Goal: Task Accomplishment & Management: Manage account settings

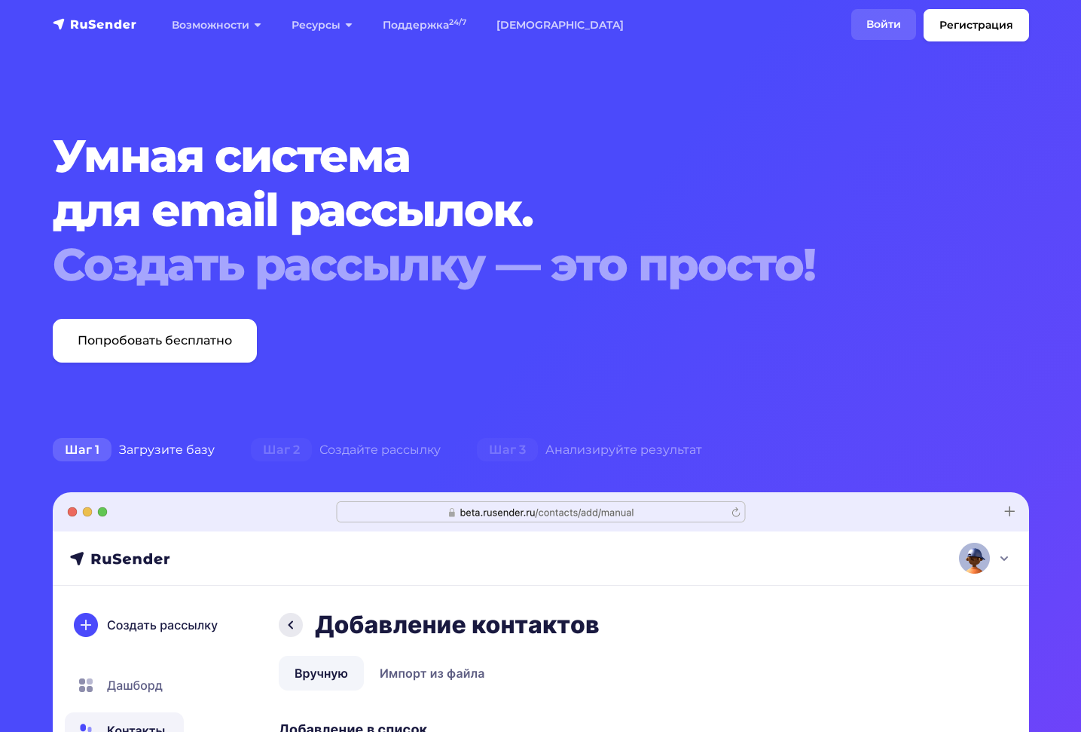
click at [907, 35] on link "Войти" at bounding box center [883, 24] width 65 height 31
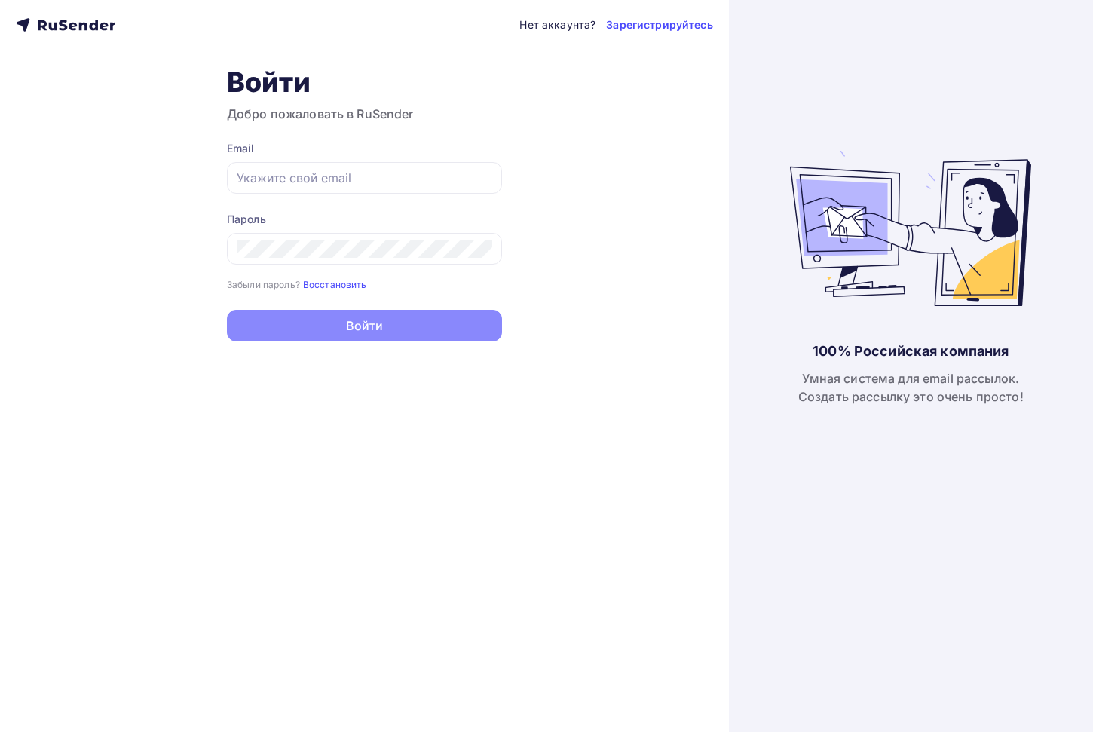
type input "registration@turcongress.online"
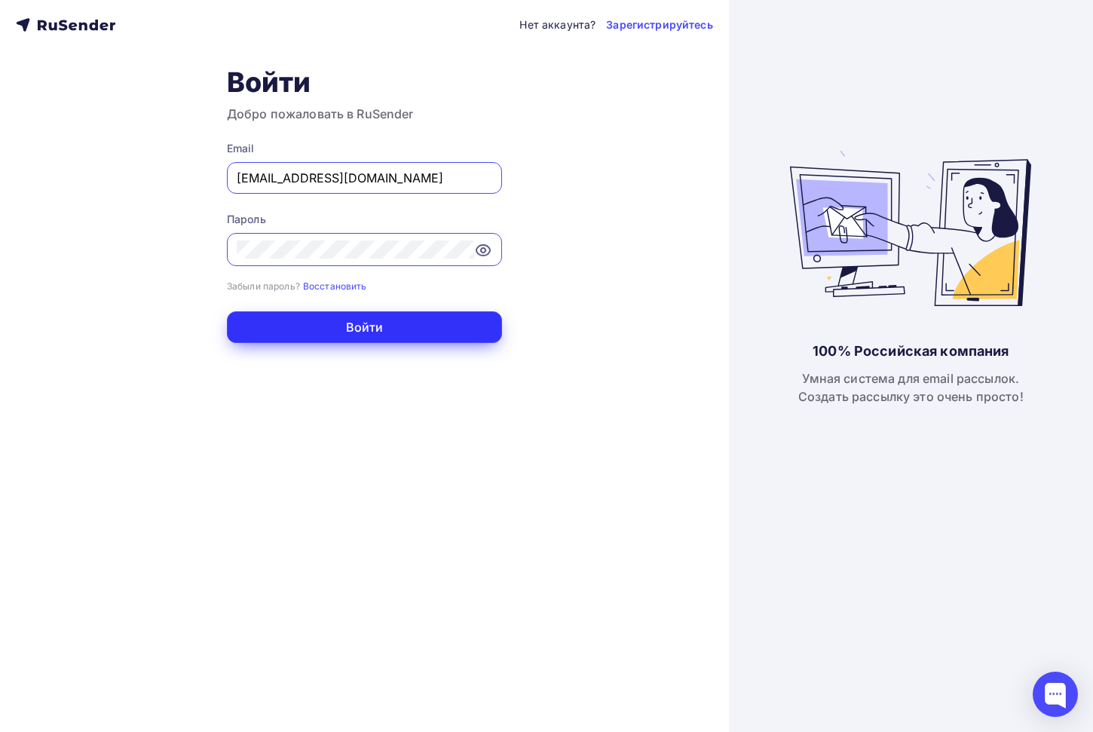
click at [426, 331] on button "Войти" at bounding box center [364, 327] width 275 height 32
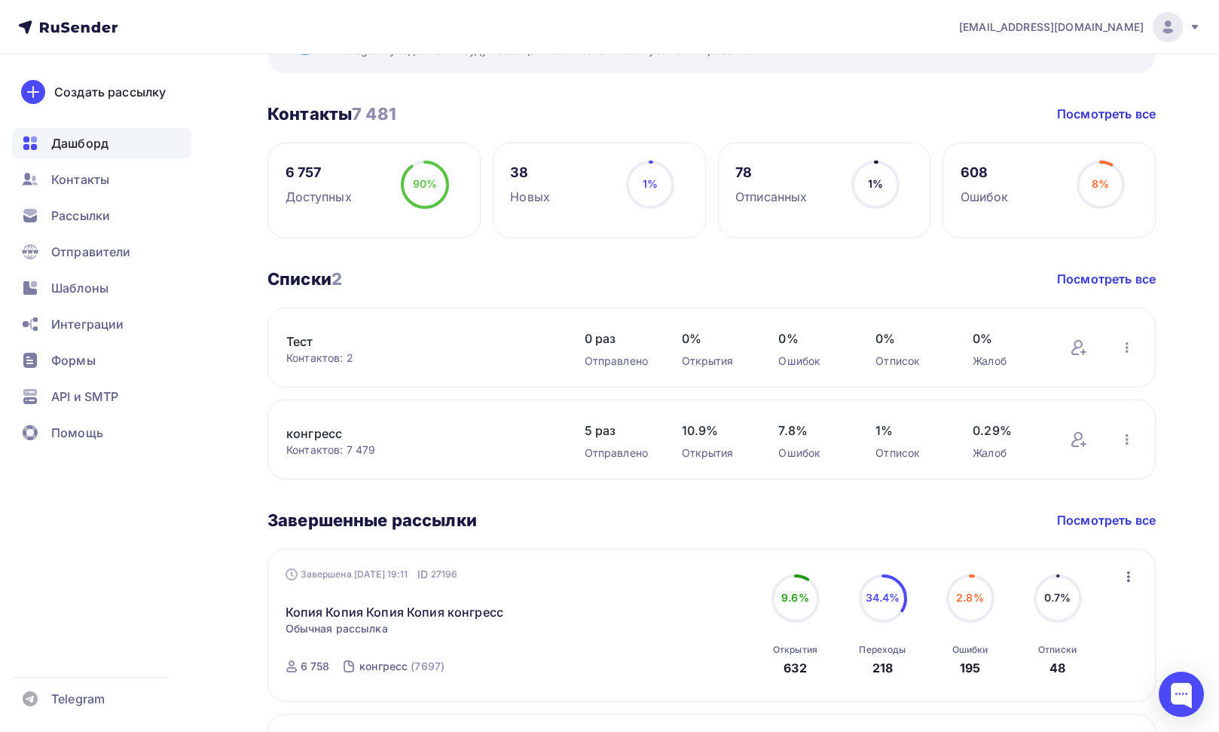
scroll to position [678, 0]
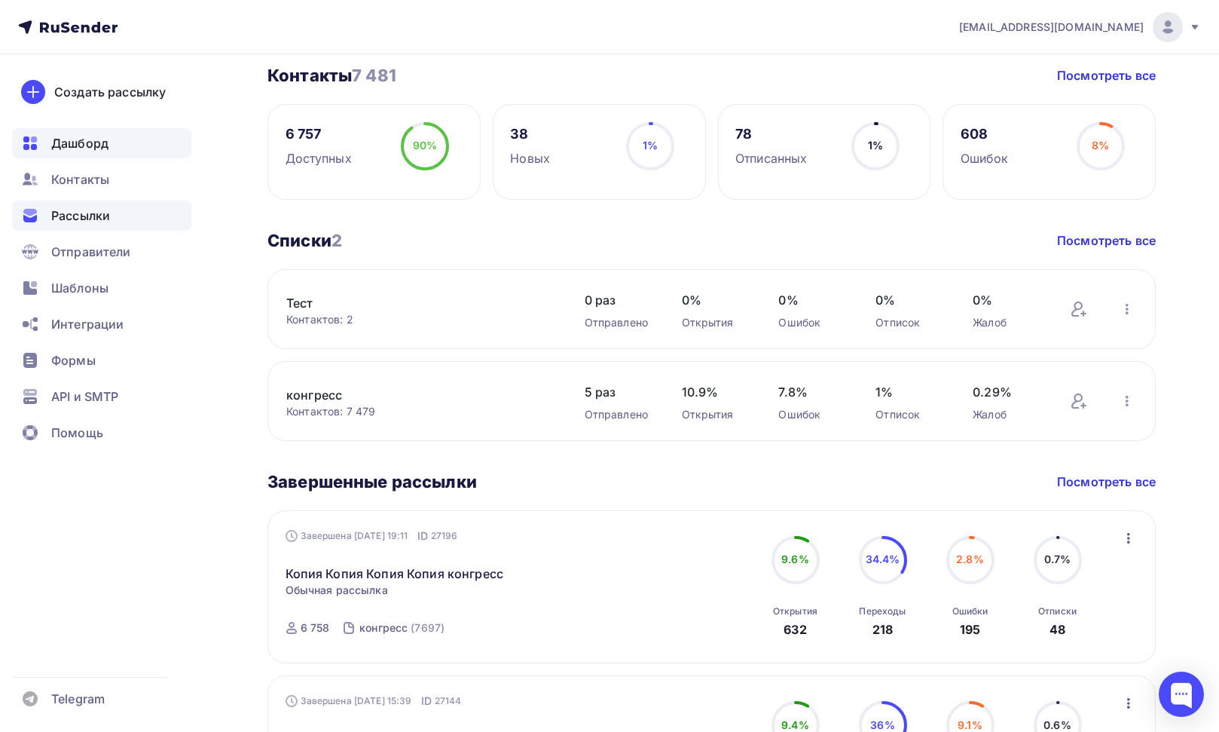
click at [124, 222] on div "Рассылки" at bounding box center [101, 215] width 179 height 30
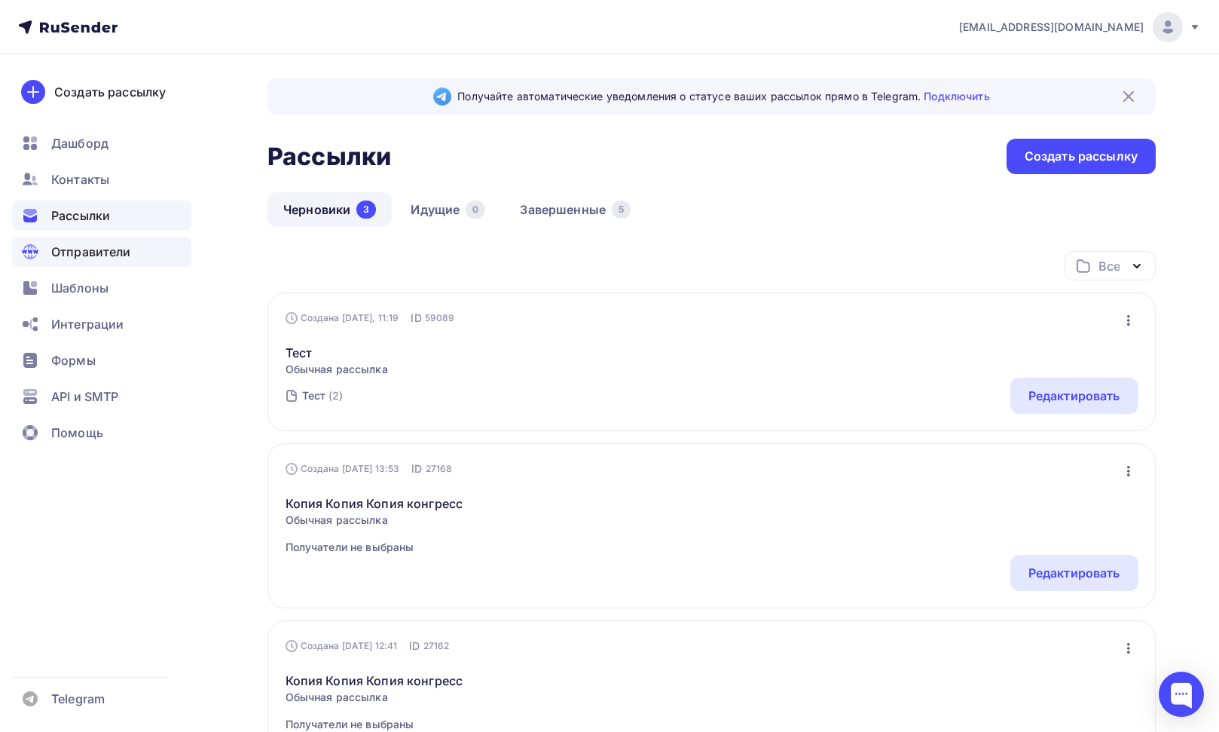
click at [151, 252] on div "Отправители" at bounding box center [101, 252] width 179 height 30
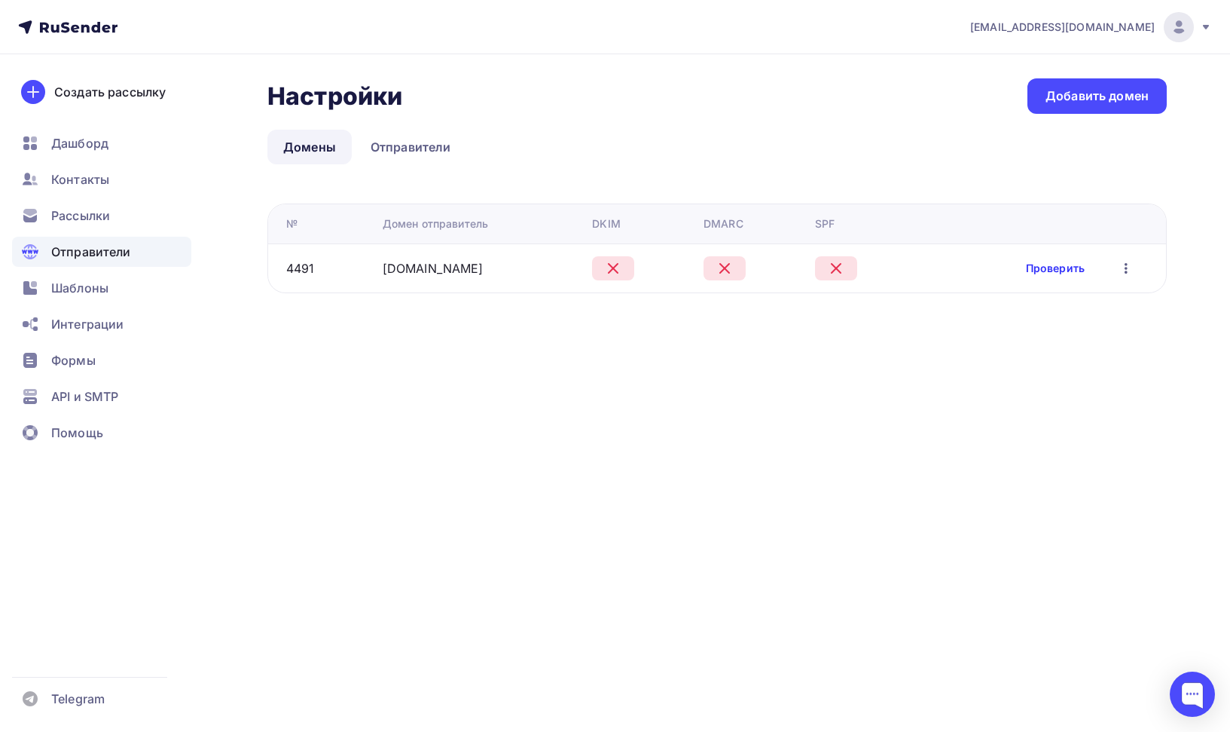
click at [1070, 273] on link "Проверить" at bounding box center [1055, 268] width 59 height 15
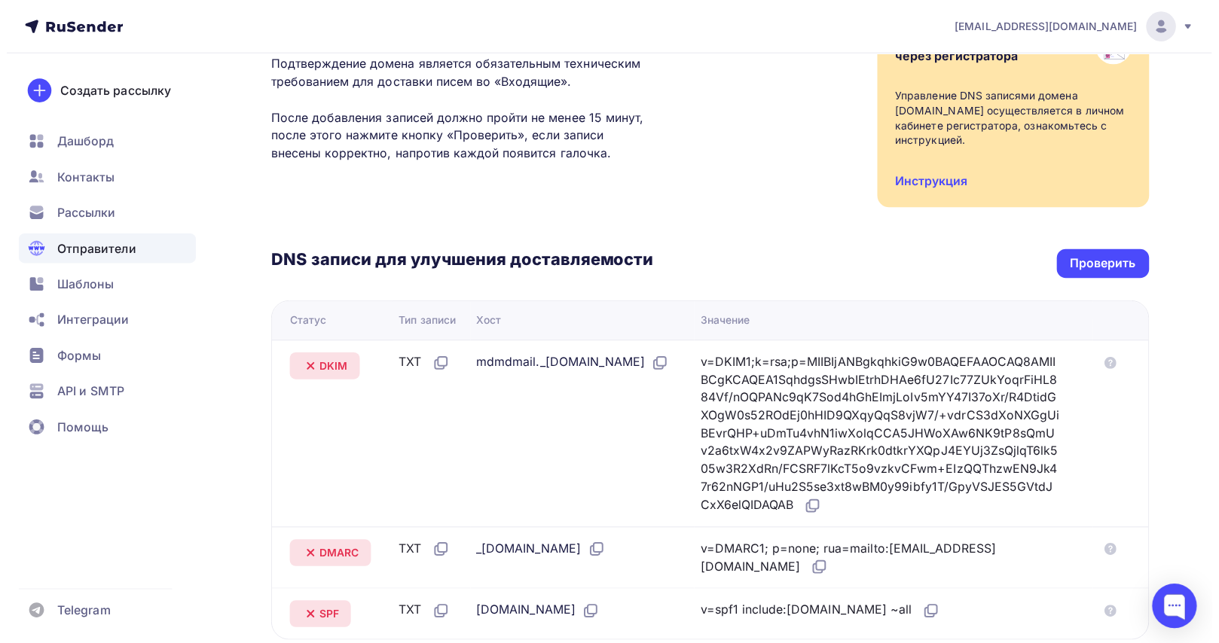
scroll to position [377, 0]
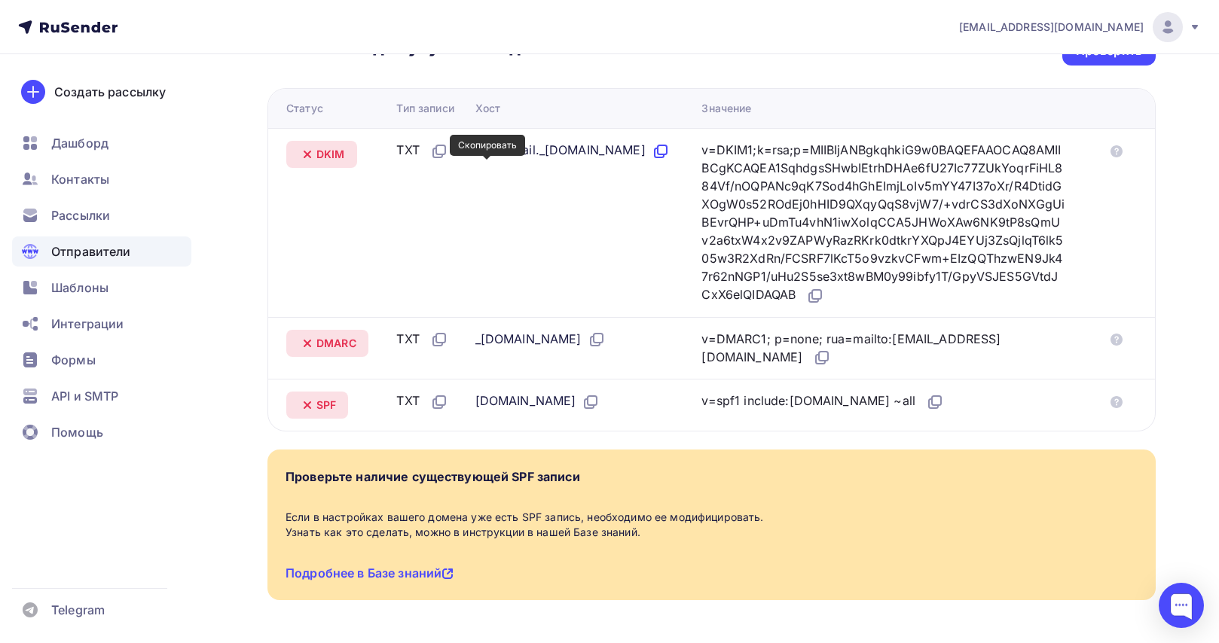
click at [658, 154] on icon at bounding box center [662, 149] width 9 height 9
click at [652, 160] on icon at bounding box center [661, 151] width 18 height 18
click at [806, 305] on icon at bounding box center [815, 296] width 18 height 18
click at [606, 349] on icon at bounding box center [597, 340] width 18 height 18
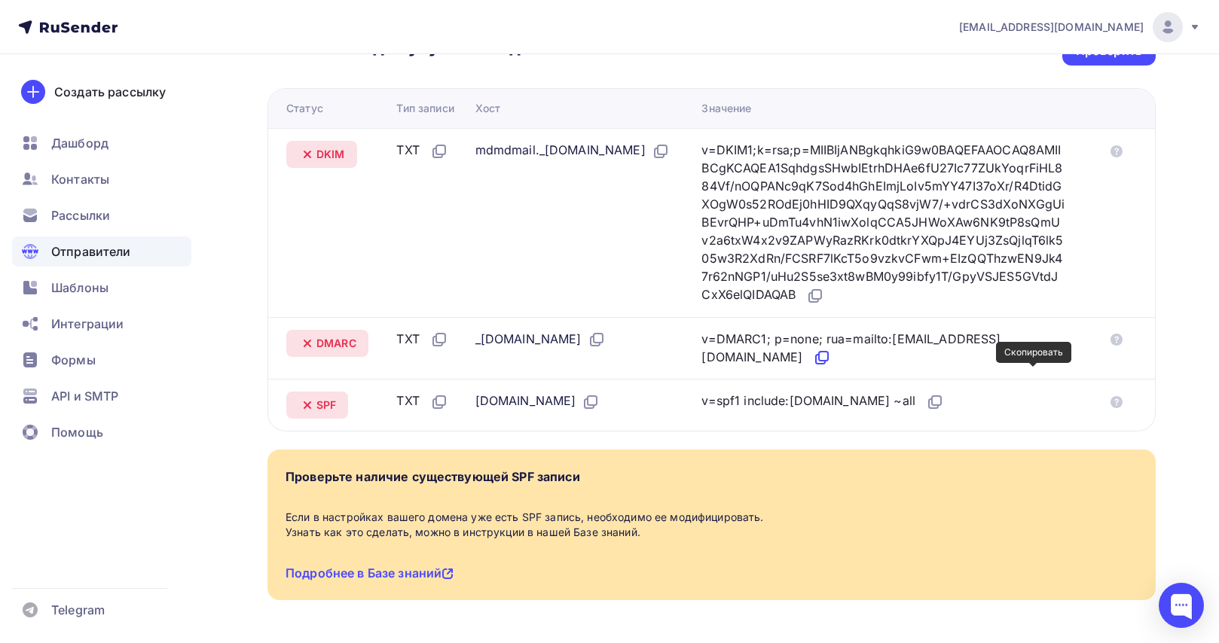
click at [831, 367] on icon at bounding box center [822, 358] width 18 height 18
click at [926, 411] on icon at bounding box center [935, 402] width 18 height 18
click at [931, 411] on icon at bounding box center [935, 402] width 18 height 18
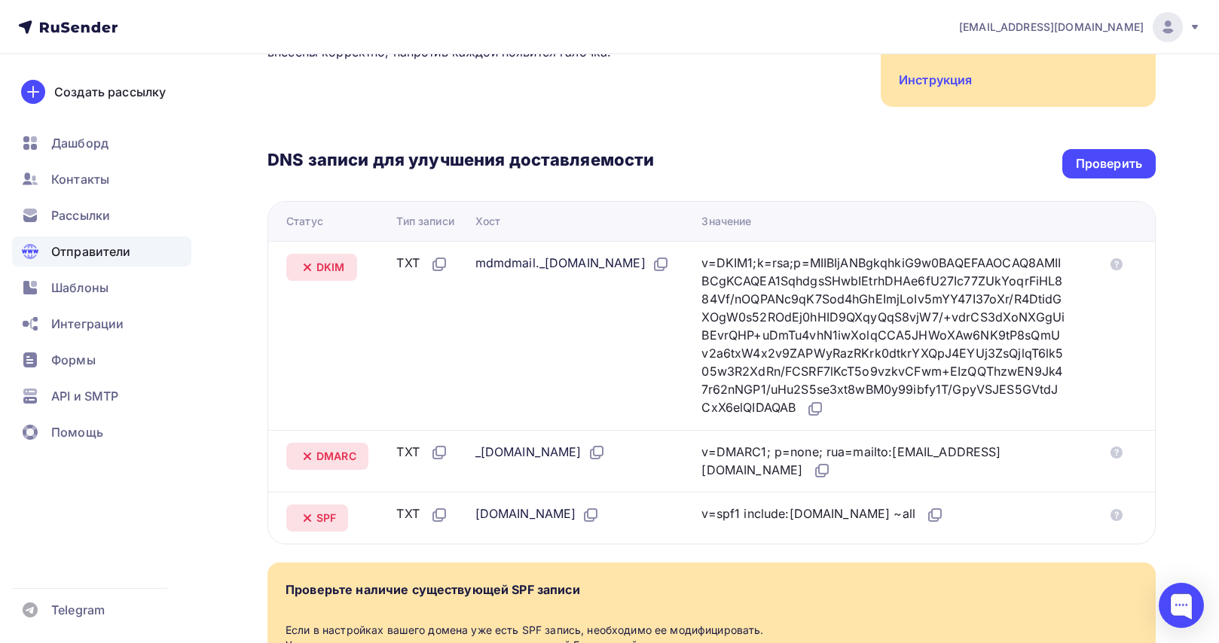
scroll to position [151, 0]
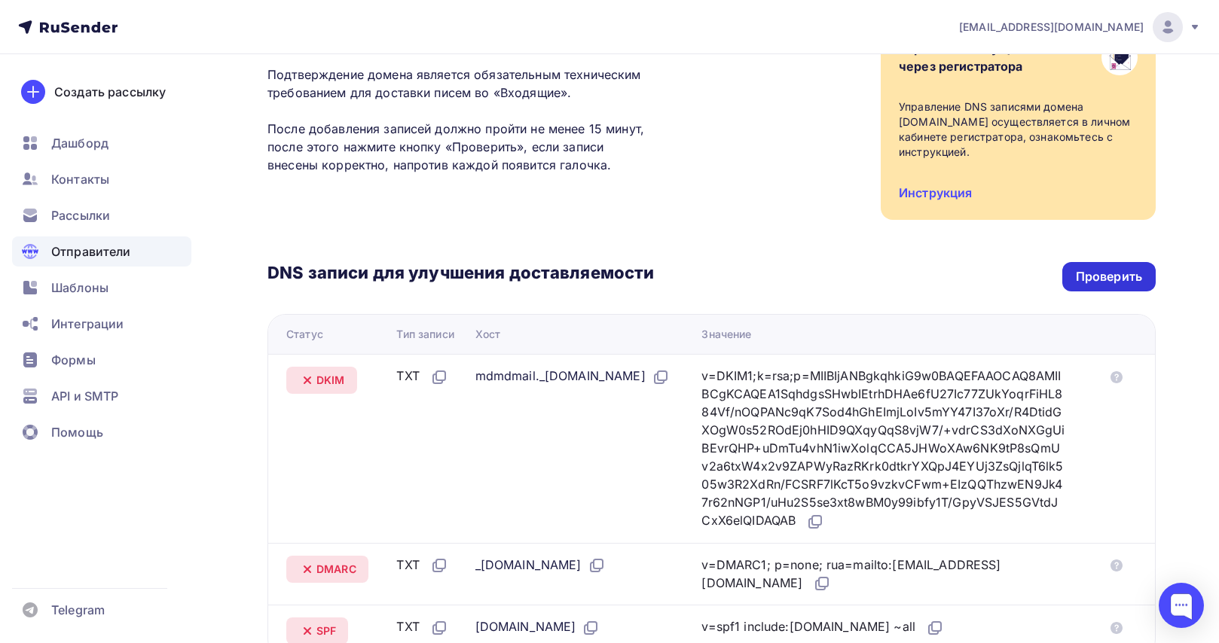
click at [1092, 274] on div "Проверить" at bounding box center [1109, 276] width 66 height 17
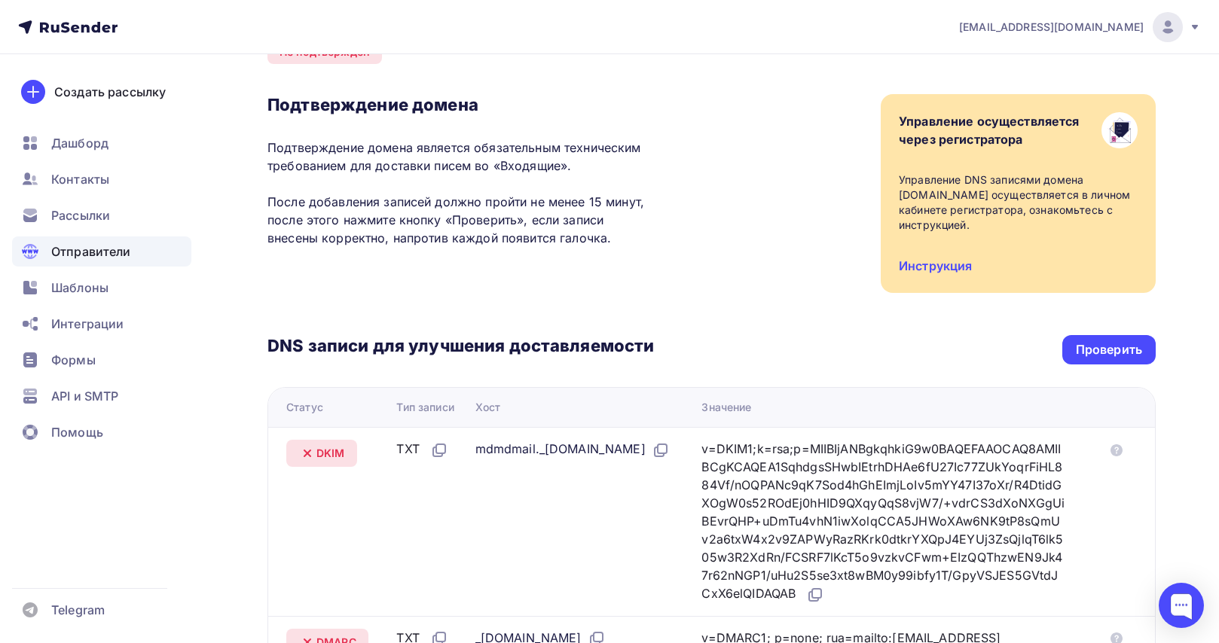
scroll to position [72, 0]
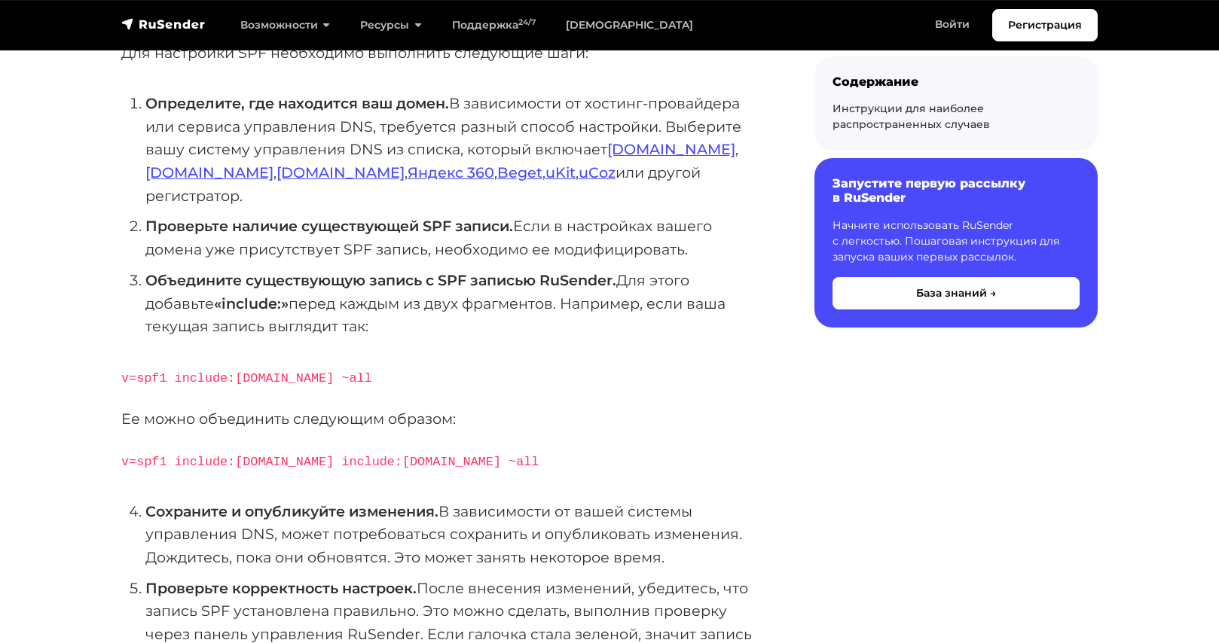
scroll to position [301, 0]
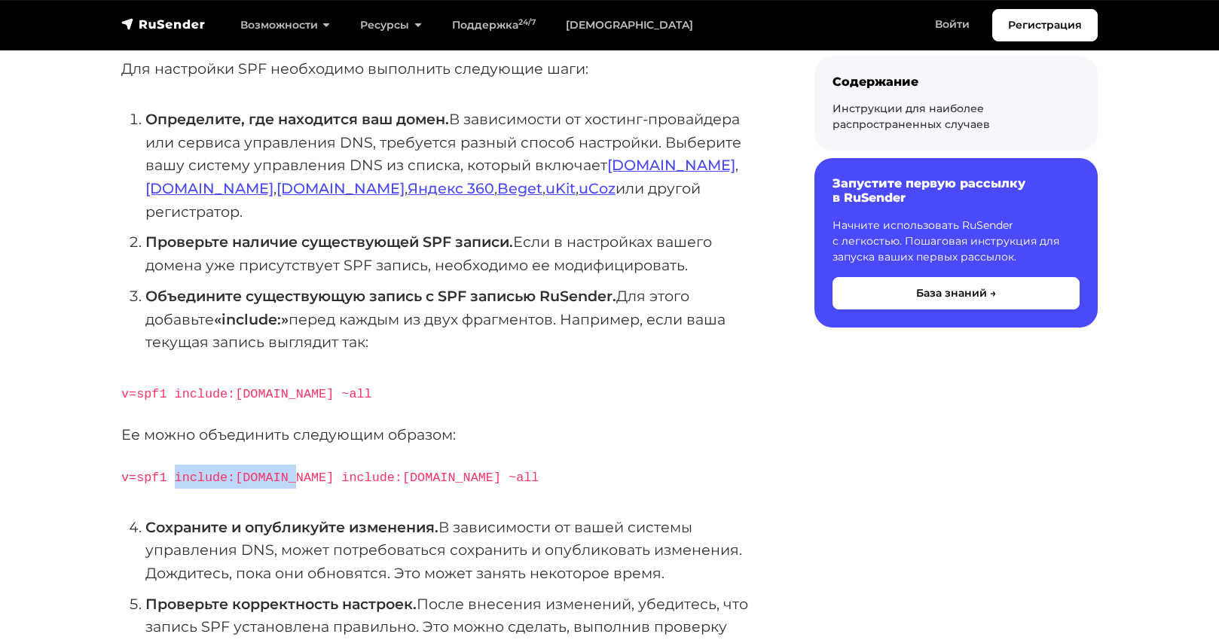
drag, startPoint x: 283, startPoint y: 454, endPoint x: 173, endPoint y: 455, distance: 110.0
click at [173, 471] on code "v=spf1 include:[DOMAIN_NAME] include:[DOMAIN_NAME] ~all" at bounding box center [329, 478] width 417 height 14
copy code "include:[DOMAIN_NAME]"
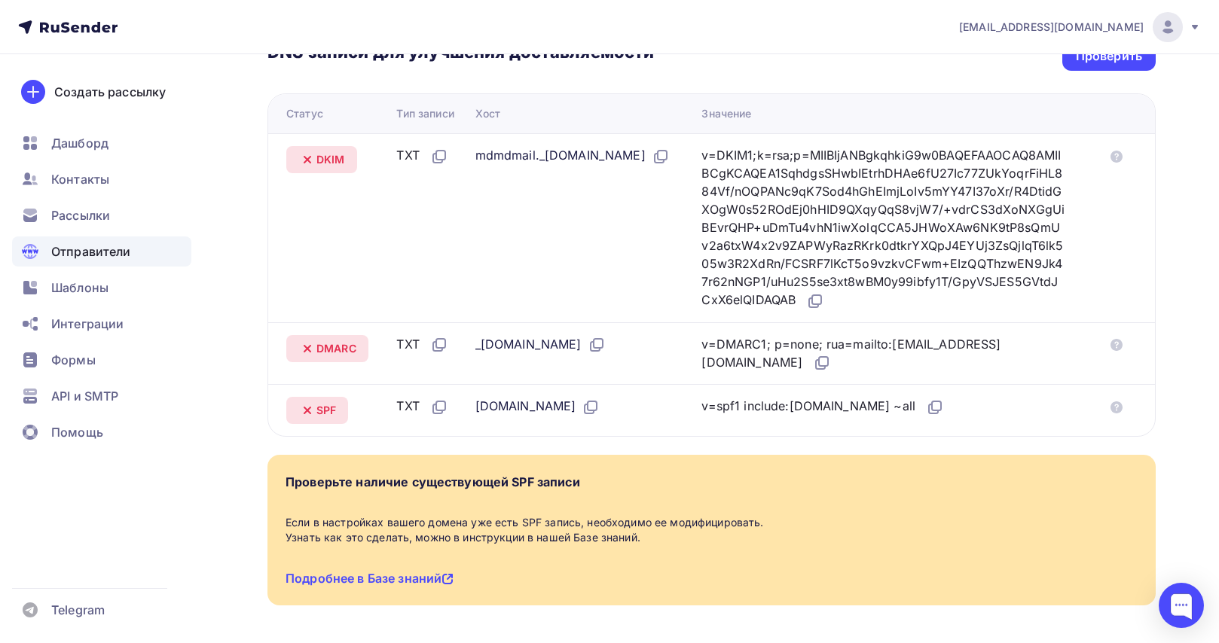
scroll to position [298, 0]
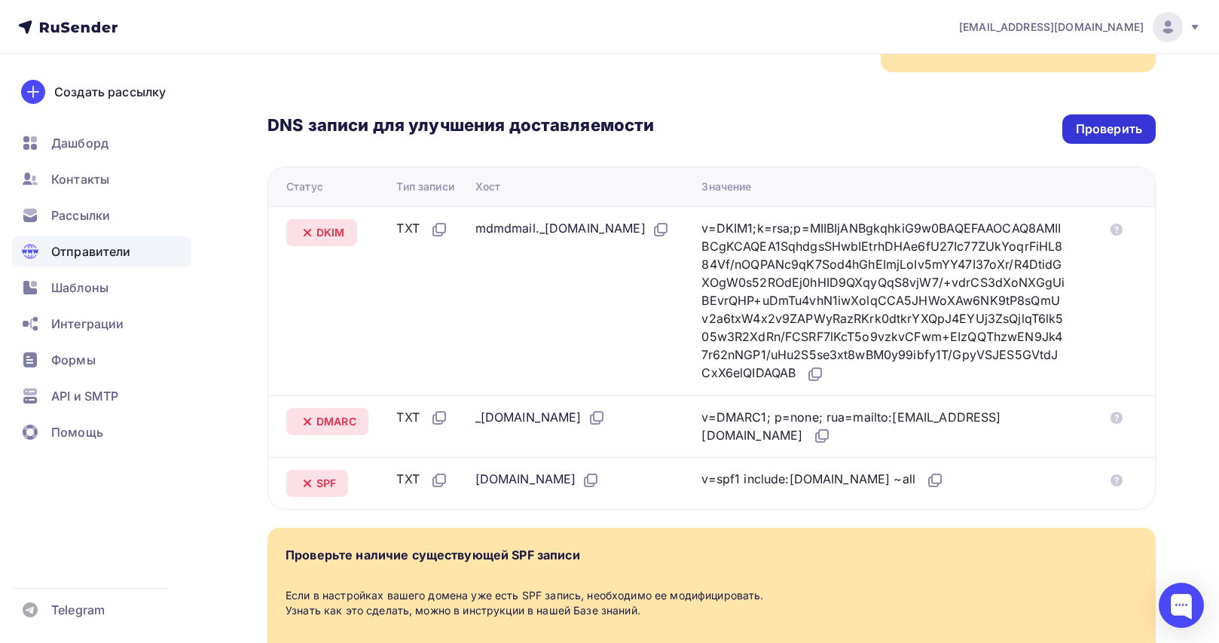
click at [1133, 142] on div "Проверить" at bounding box center [1108, 129] width 93 height 29
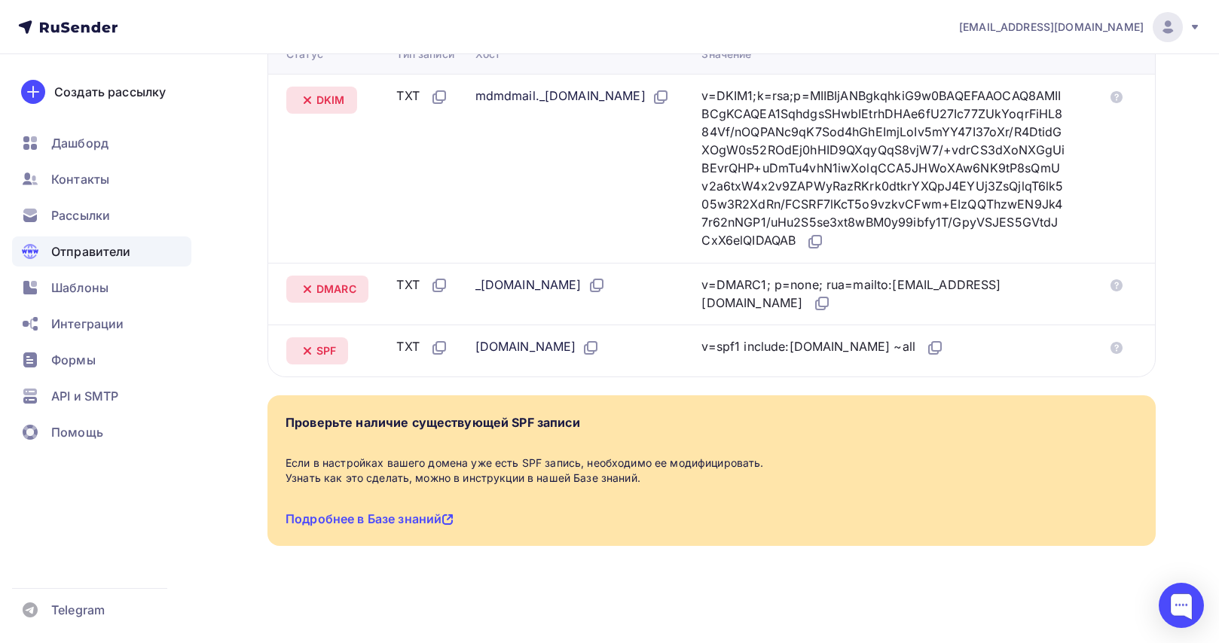
scroll to position [449, 0]
click at [485, 159] on td "mdmdmail._domainkey.turcongress.online" at bounding box center [582, 168] width 227 height 189
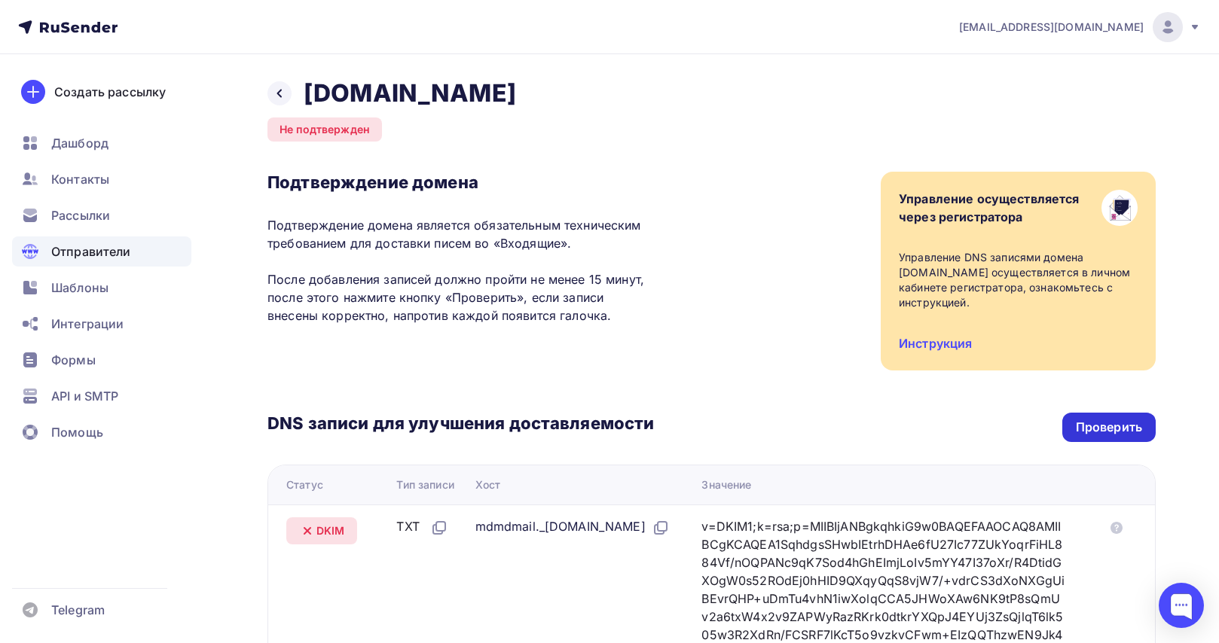
click at [1123, 435] on div "Проверить" at bounding box center [1109, 427] width 66 height 17
click at [1111, 422] on div "Проверить" at bounding box center [1109, 427] width 66 height 17
click at [539, 246] on p "Подтверждение домена является обязательным техническим требованием для доставки…" at bounding box center [460, 270] width 387 height 109
click at [1120, 443] on div "DNS записи для улучшения доставляемости Проверить Статус Тип записи Хост Значен…" at bounding box center [711, 590] width 888 height 438
click at [1120, 414] on div "Проверить" at bounding box center [1108, 427] width 93 height 29
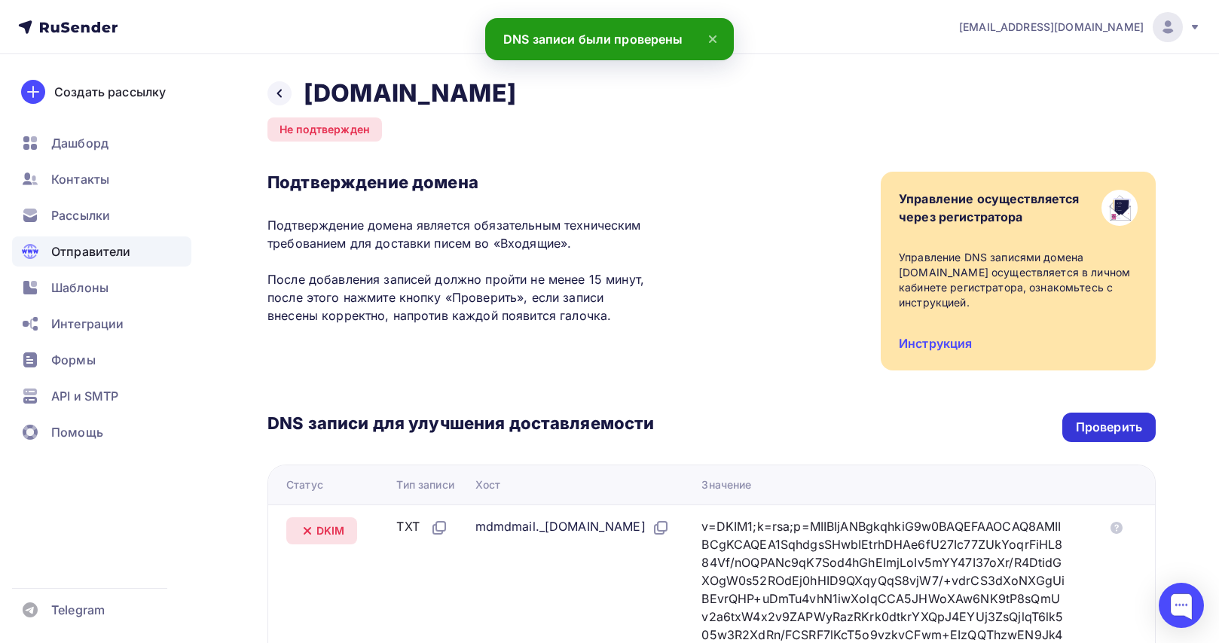
click at [1121, 423] on div "Проверить" at bounding box center [1109, 427] width 66 height 17
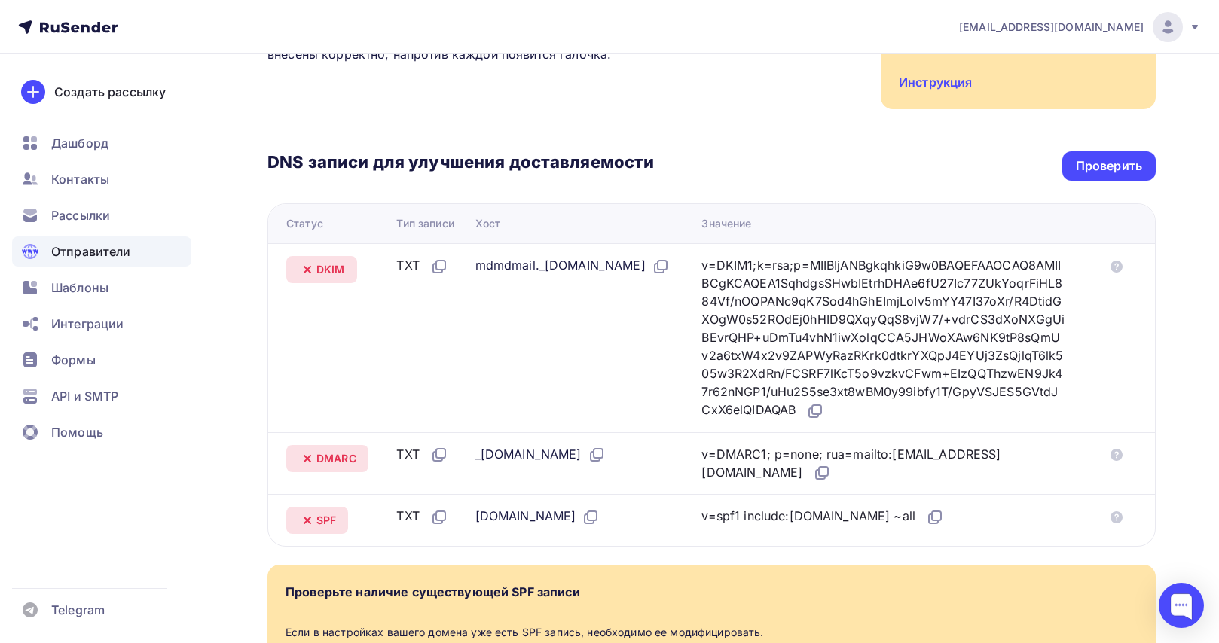
scroll to position [148, 0]
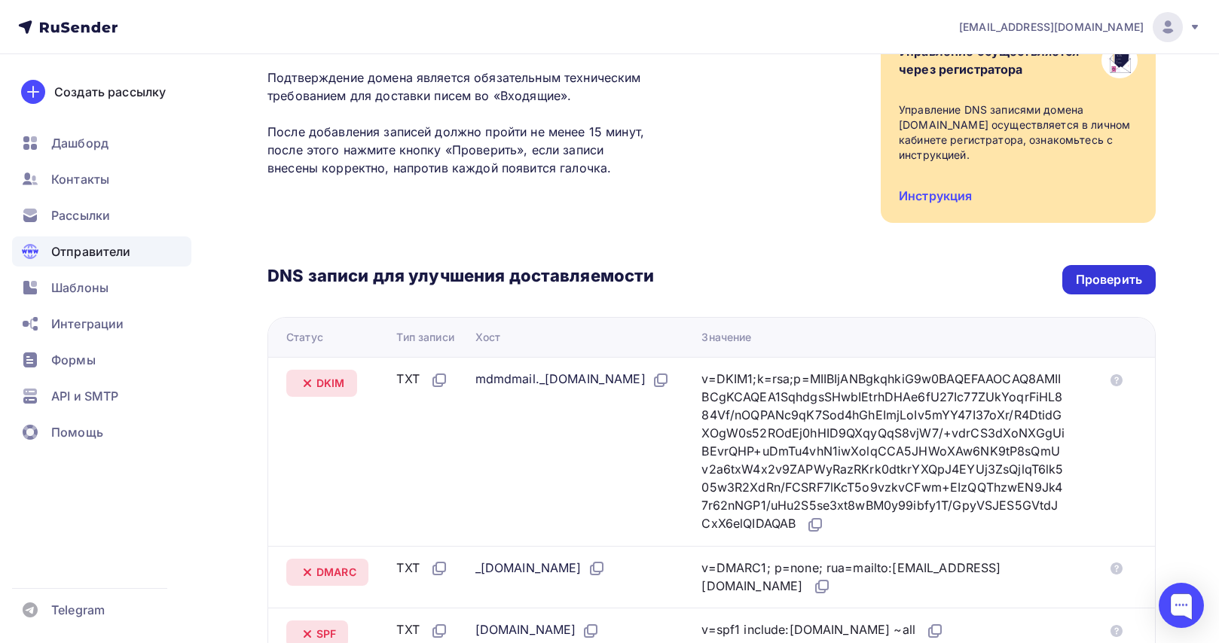
click at [1110, 271] on div "Проверить" at bounding box center [1108, 279] width 93 height 29
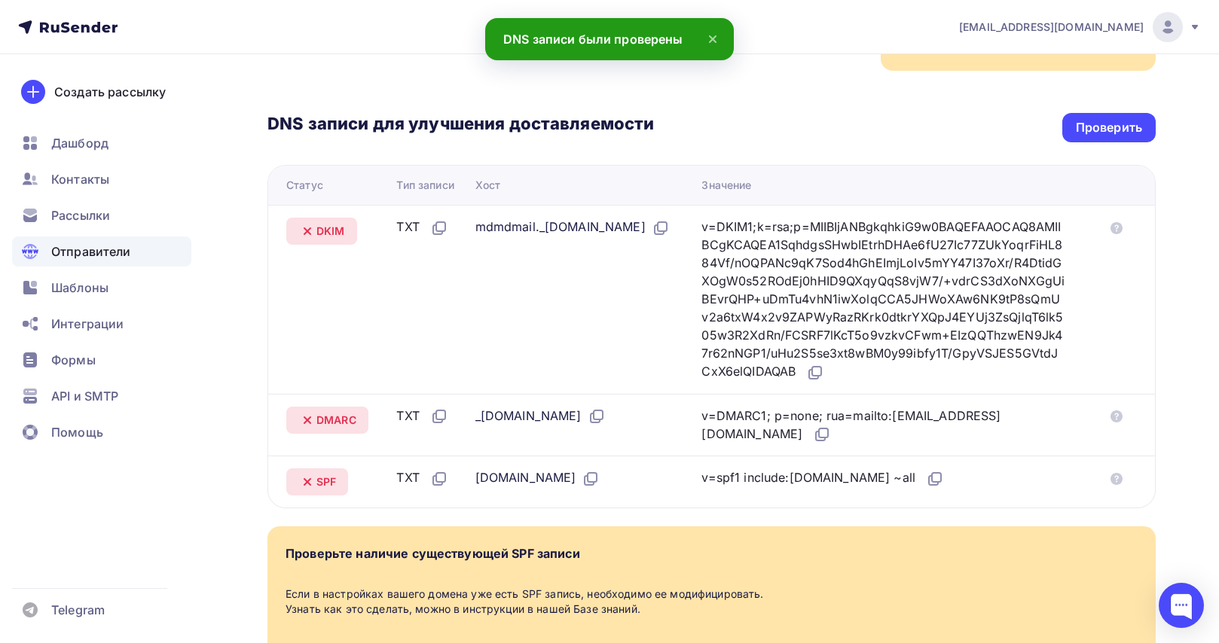
scroll to position [298, 0]
click at [328, 234] on span "DKIM" at bounding box center [330, 232] width 29 height 15
drag, startPoint x: 307, startPoint y: 231, endPoint x: 483, endPoint y: 261, distance: 178.1
click at [482, 261] on tr "DKIM TXT mdmdmail._[DOMAIN_NAME] v=DKIM1;k=rsa;p=MIIBIjANBgkqhkiG9w0BAQEFAAOCAQ…" at bounding box center [711, 300] width 887 height 189
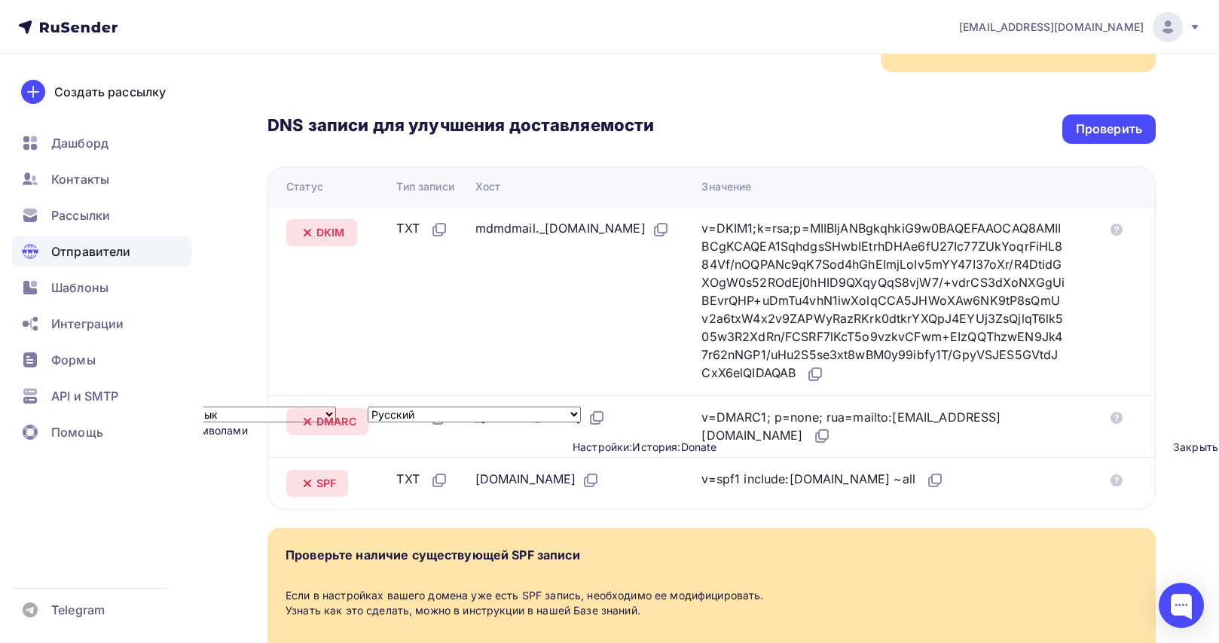
click at [643, 339] on td "mdmdmail._[DOMAIN_NAME]" at bounding box center [582, 300] width 227 height 189
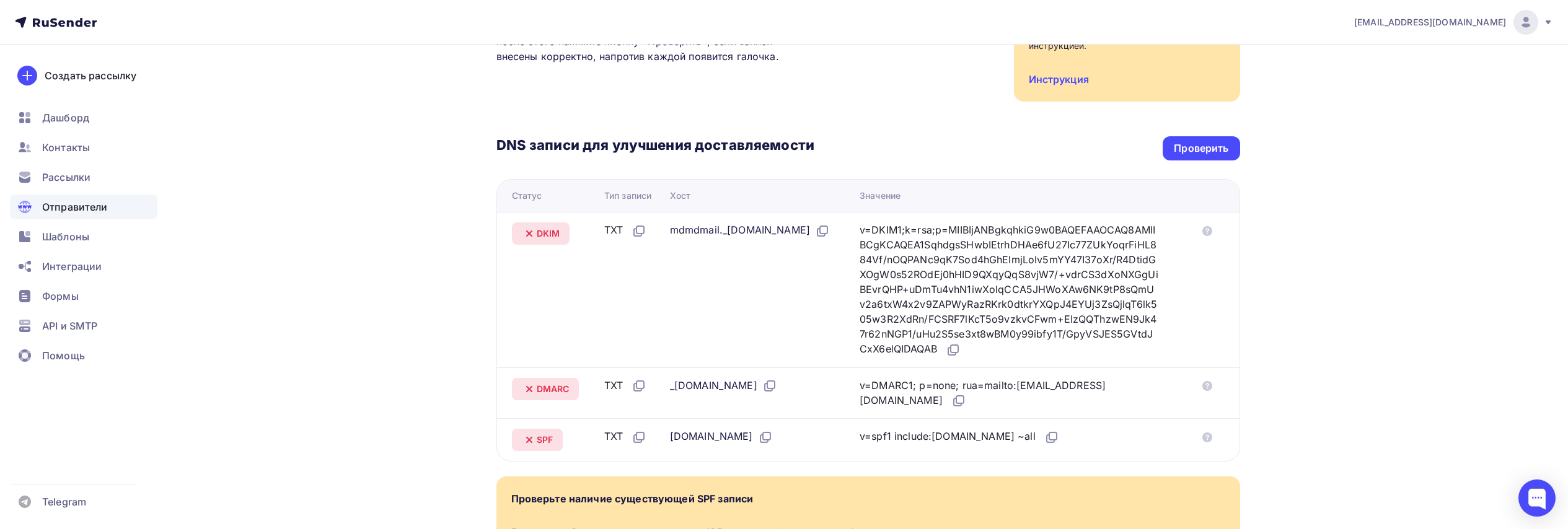
scroll to position [107, 0]
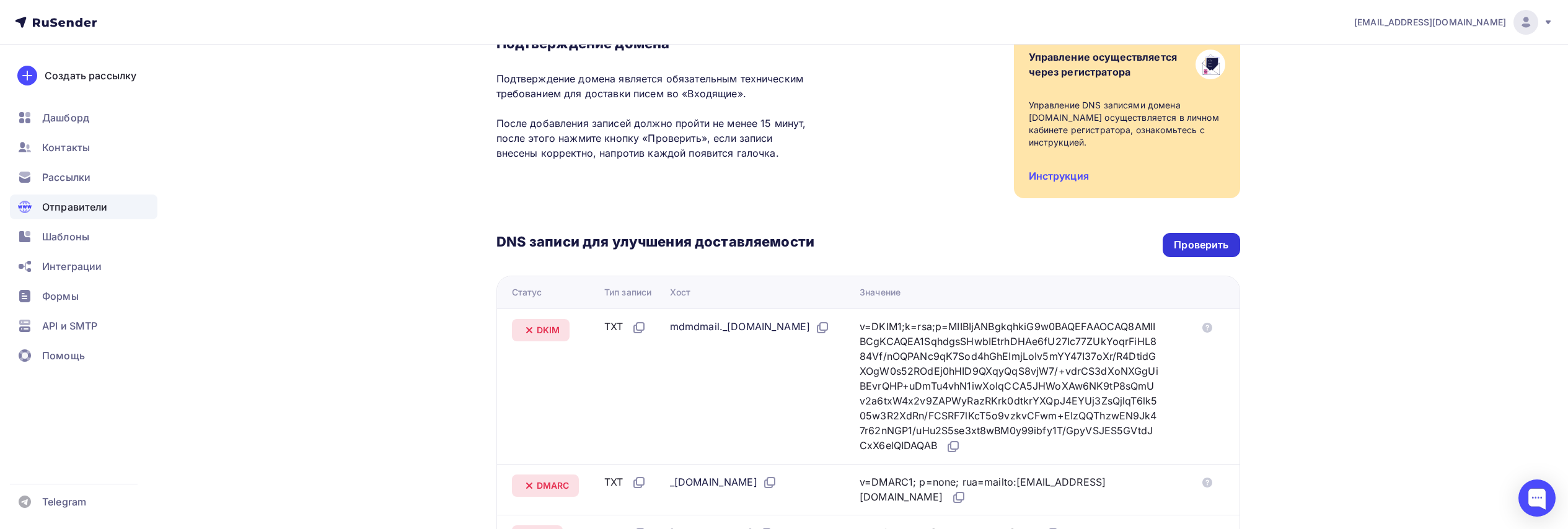
click at [1012, 247] on div "Проверить" at bounding box center [1201, 244] width 54 height 14
click at [1012, 242] on div "Проверить" at bounding box center [1201, 244] width 54 height 14
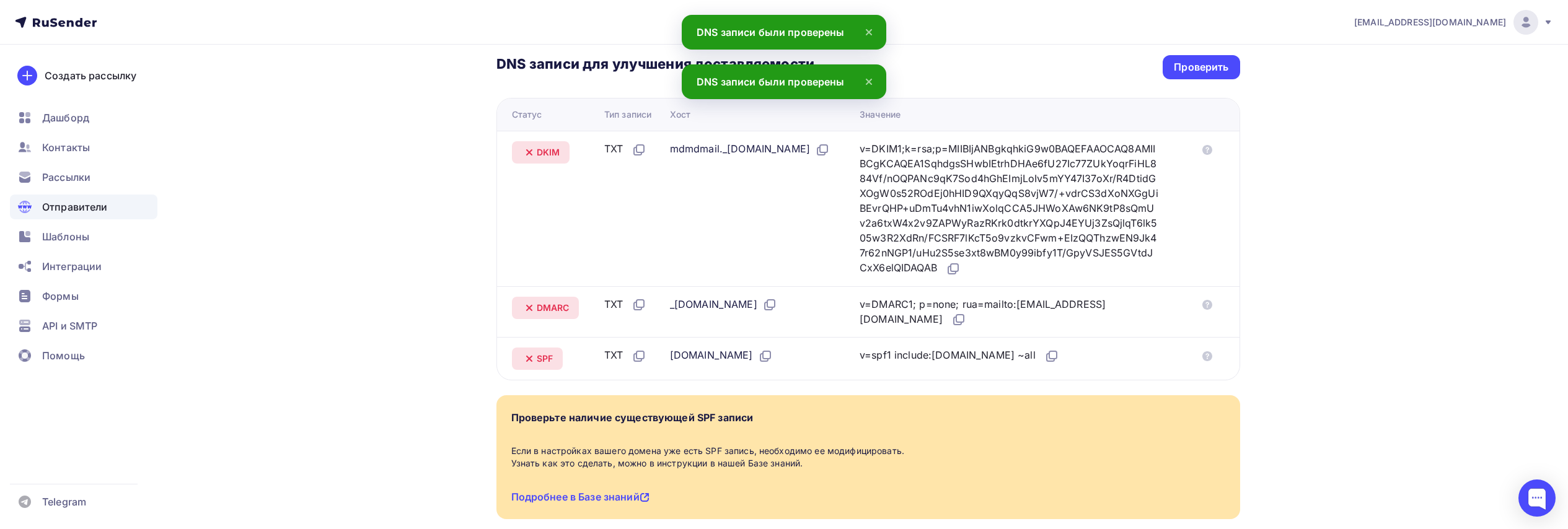
scroll to position [293, 0]
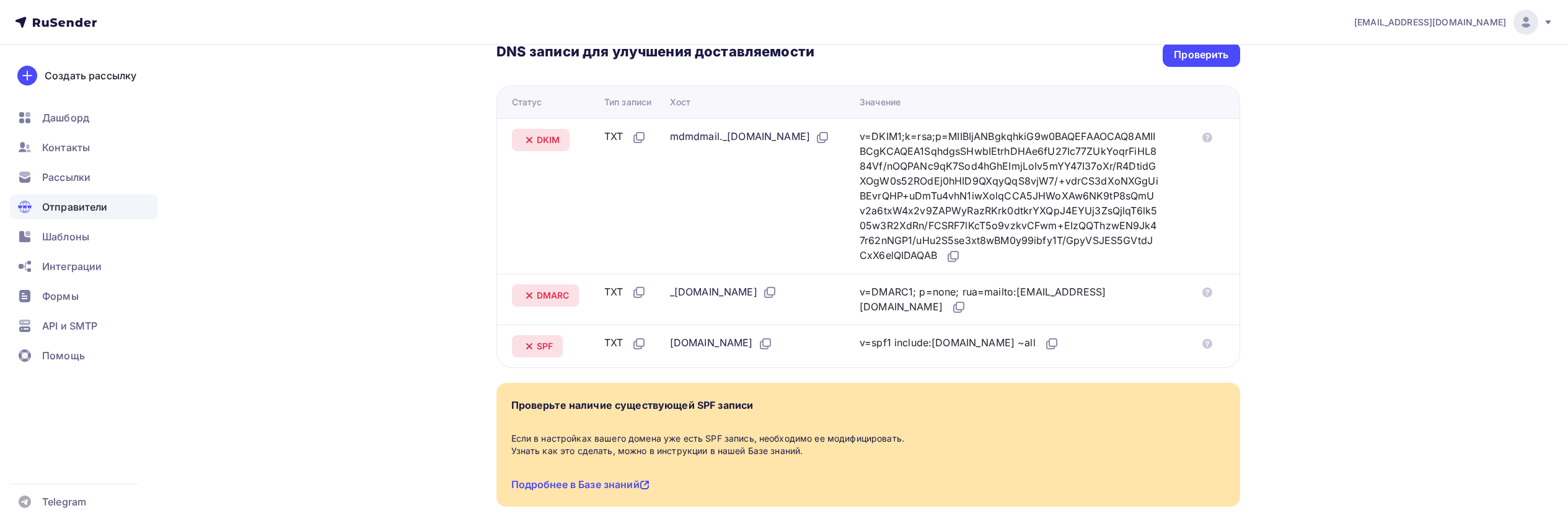
scroll to position [355, 0]
